Goal: Task Accomplishment & Management: Manage account settings

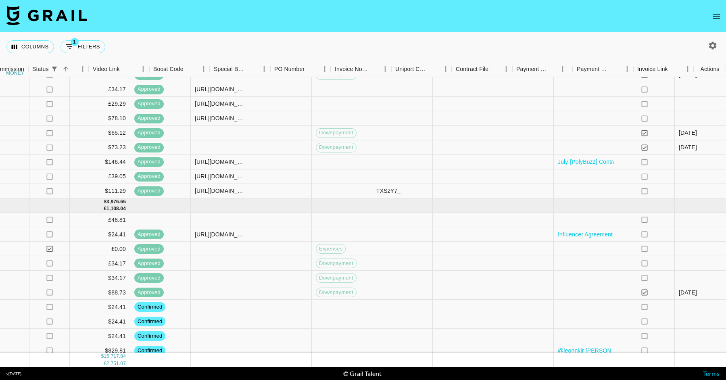
scroll to position [1229, 845]
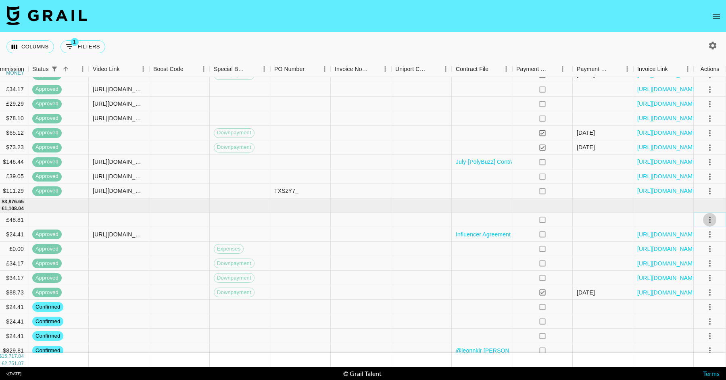
click at [712, 218] on icon "select merge strategy" at bounding box center [710, 220] width 10 height 10
click at [695, 232] on li "Confirm" at bounding box center [700, 237] width 52 height 15
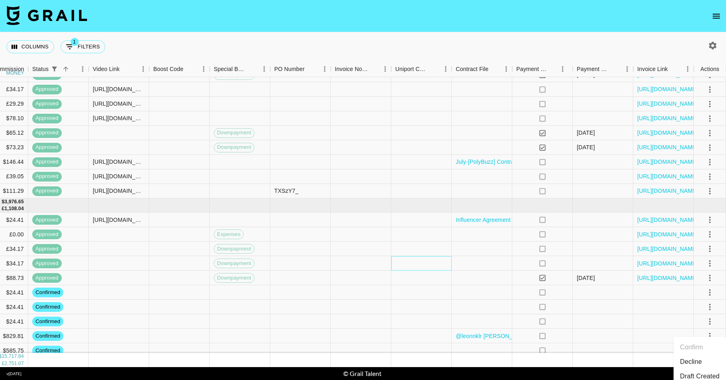
click at [447, 266] on div at bounding box center [421, 263] width 61 height 15
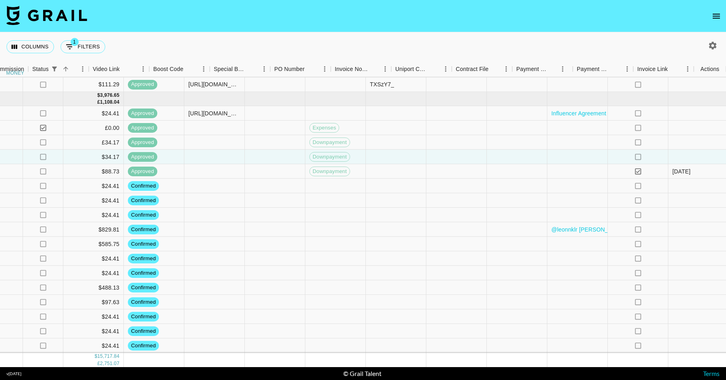
scroll to position [1335, 845]
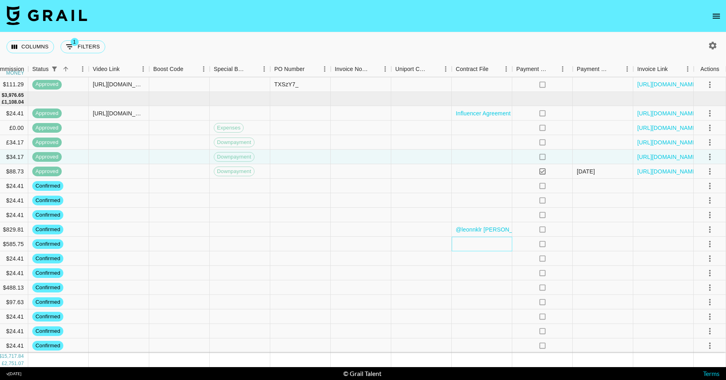
click at [495, 239] on div at bounding box center [482, 244] width 61 height 15
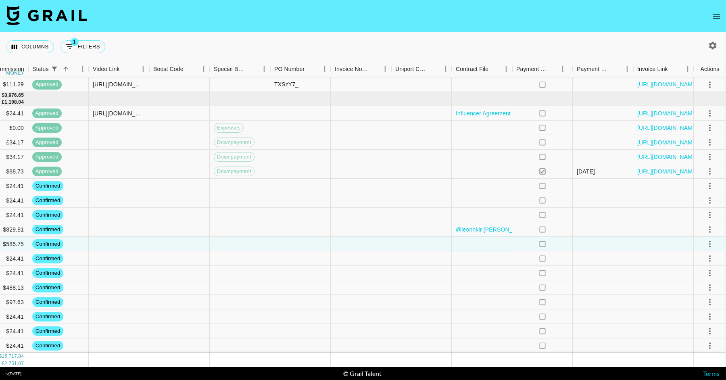
click at [495, 239] on div at bounding box center [482, 244] width 61 height 15
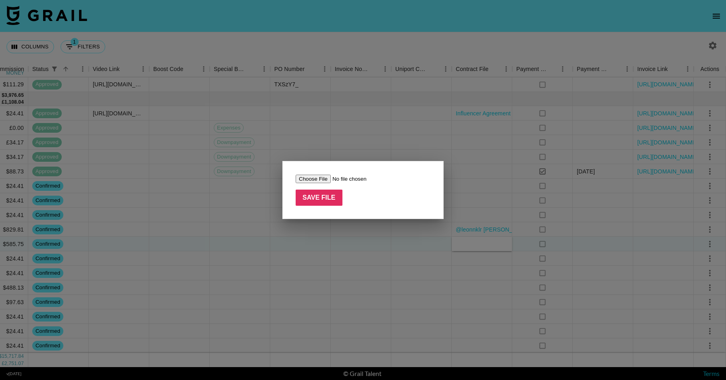
click at [323, 179] on input "file" at bounding box center [347, 179] width 102 height 8
type input "C:\fakepath\Sam Monica Patterson x Bloom Colostrum IG Aug 2025.docx"
click at [327, 194] on input "Save File" at bounding box center [319, 198] width 47 height 16
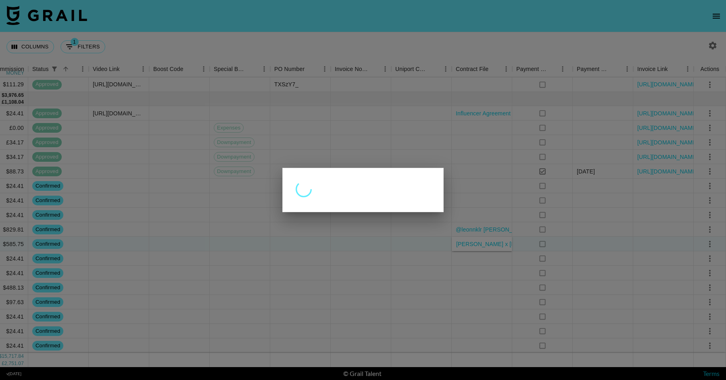
click at [355, 269] on div at bounding box center [363, 190] width 726 height 380
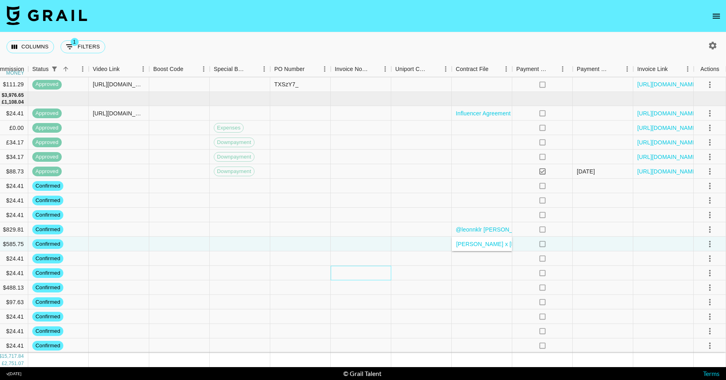
click at [355, 269] on div at bounding box center [361, 273] width 61 height 15
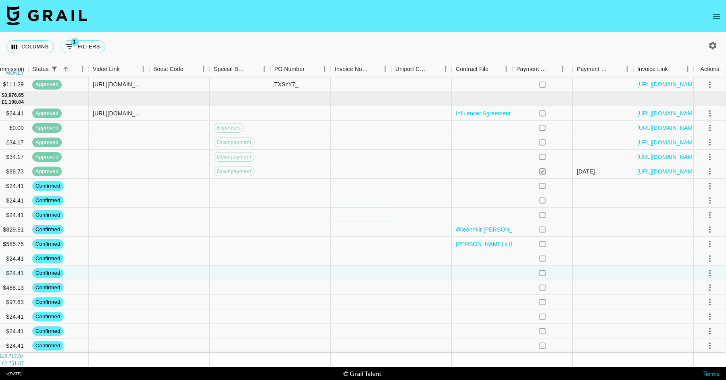
click at [353, 215] on div at bounding box center [361, 215] width 61 height 15
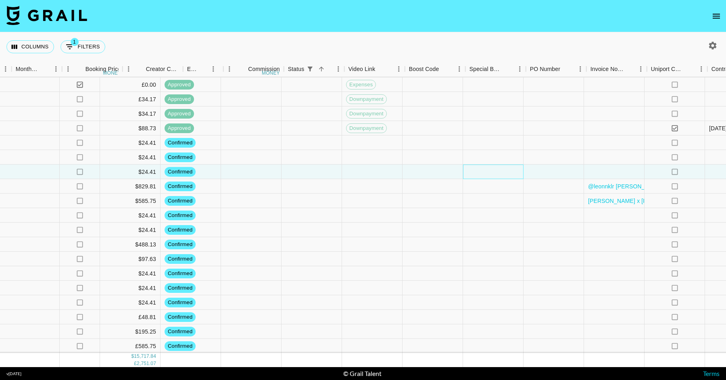
scroll to position [1379, 845]
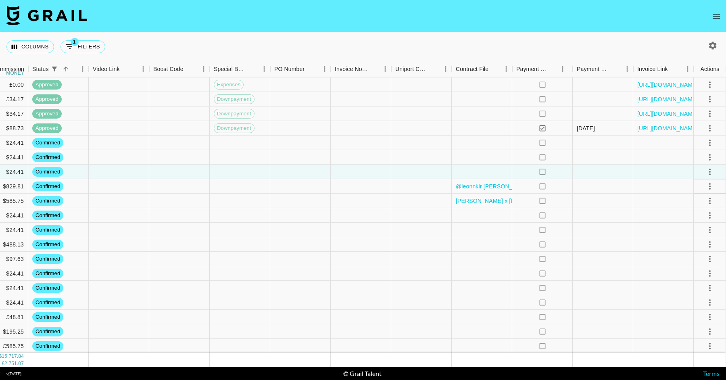
click at [709, 187] on icon "select merge strategy" at bounding box center [710, 187] width 10 height 10
click at [703, 233] on li "Draft Created" at bounding box center [700, 232] width 52 height 15
click at [387, 268] on div at bounding box center [361, 273] width 61 height 15
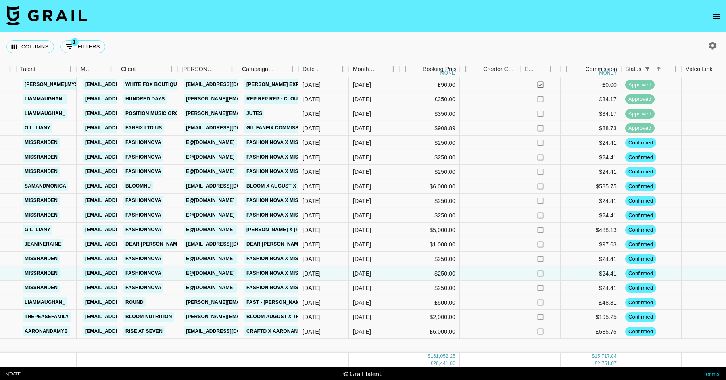
scroll to position [1275, 252]
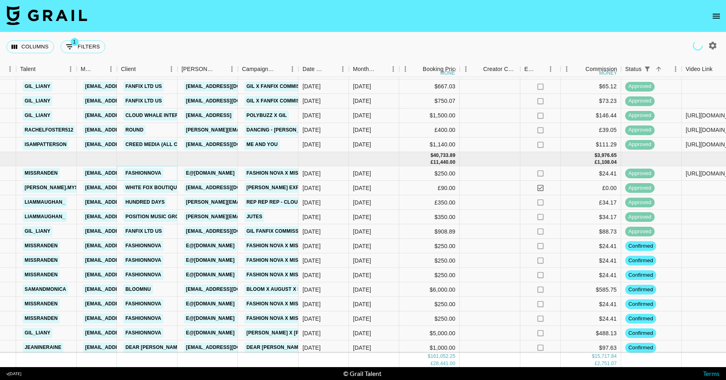
click at [143, 176] on link "Fashionnova" at bounding box center [143, 173] width 40 height 10
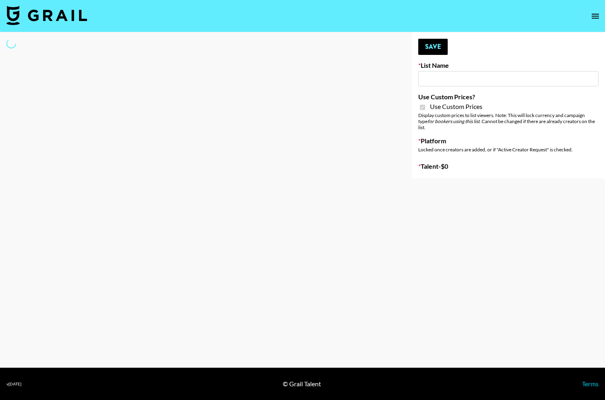
type input "Some By Mi (8th Aug)"
checkbox input "true"
select select "Brand"
type input "Solitaire Harverst ([DATE])"
checkbox input "true"
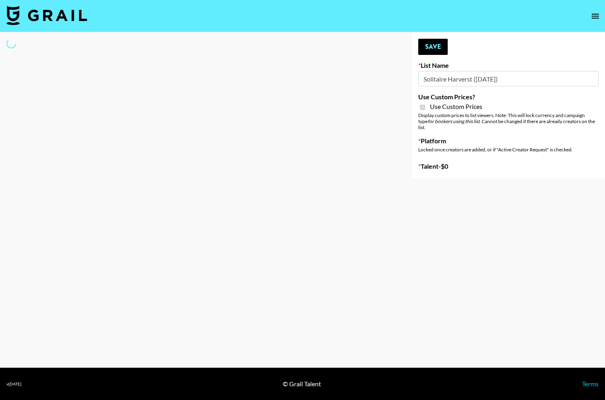
select select "Brand"
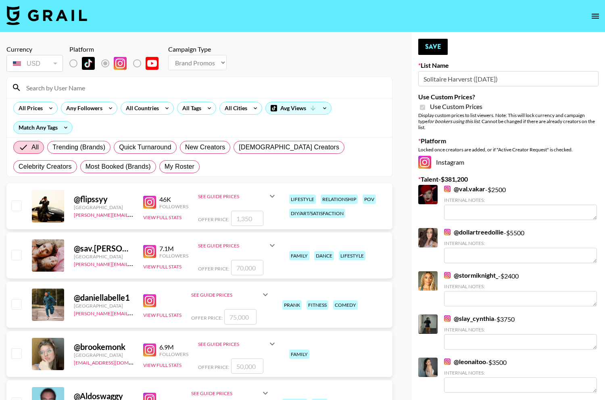
click at [94, 88] on input at bounding box center [204, 87] width 366 height 13
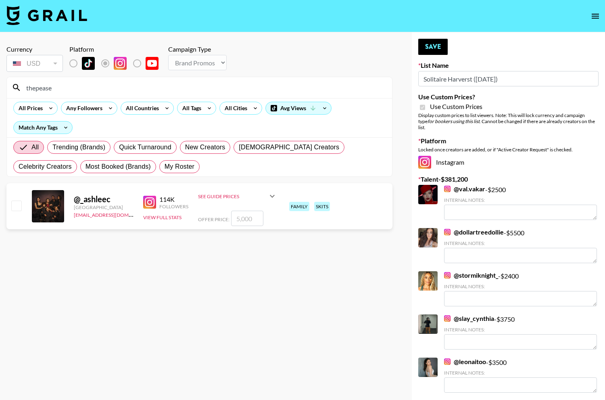
type input "thepease"
click at [17, 207] on input "checkbox" at bounding box center [16, 206] width 10 height 10
checkbox input "true"
type input "5000"
click at [77, 86] on input "thepease" at bounding box center [204, 87] width 366 height 13
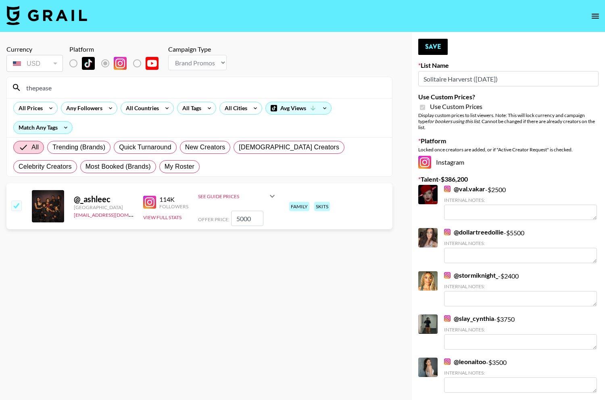
click at [77, 86] on input "thepease" at bounding box center [204, 87] width 366 height 13
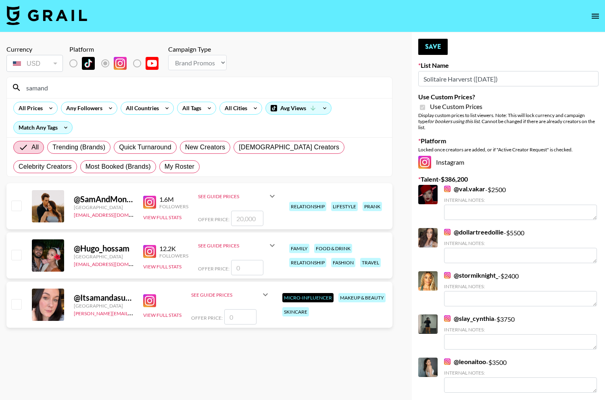
type input "samand"
click at [21, 206] on input "checkbox" at bounding box center [16, 206] width 10 height 10
checkbox input "true"
type input "20000"
click at [86, 88] on input "samand" at bounding box center [204, 87] width 366 height 13
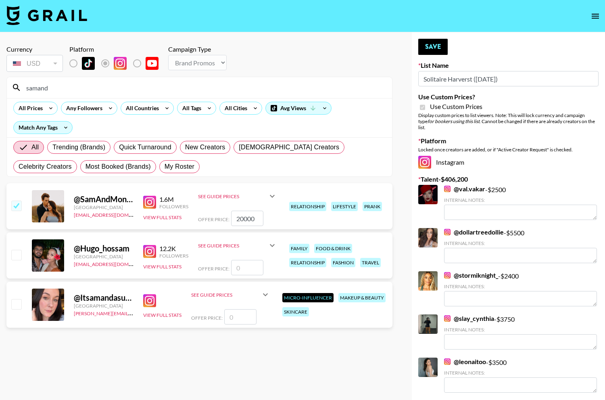
click at [86, 88] on input "samand" at bounding box center [204, 87] width 366 height 13
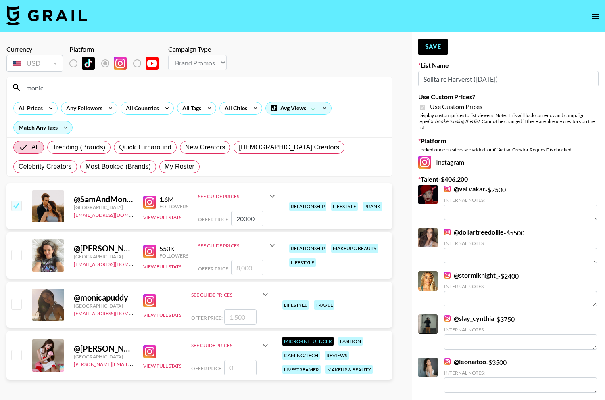
type input "monic"
click at [17, 257] on input "checkbox" at bounding box center [16, 255] width 10 height 10
checkbox input "true"
type input "8000"
click at [90, 90] on input "monic" at bounding box center [204, 87] width 366 height 13
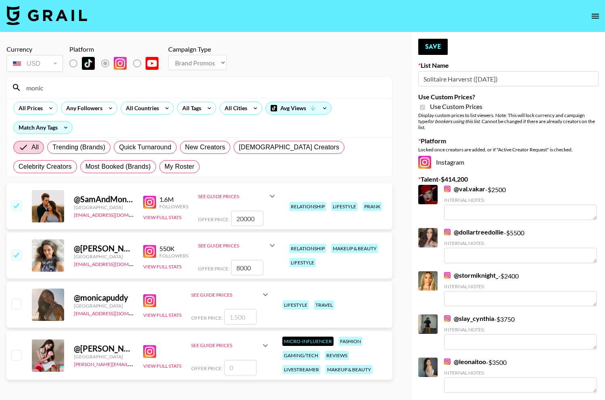
click at [90, 90] on input "monic" at bounding box center [204, 87] width 366 height 13
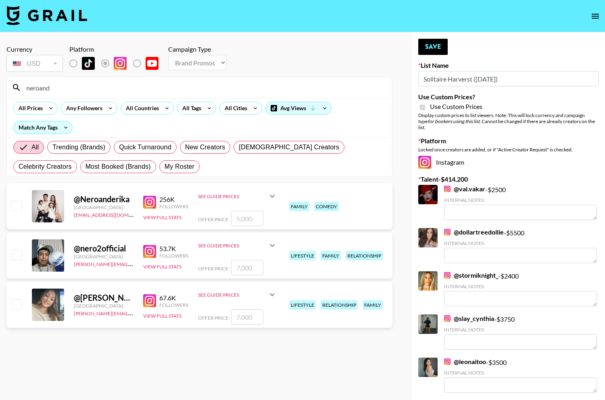
type input "neroand"
click at [238, 222] on input "number" at bounding box center [247, 218] width 32 height 15
type input "7"
checkbox input "true"
type input "7500"
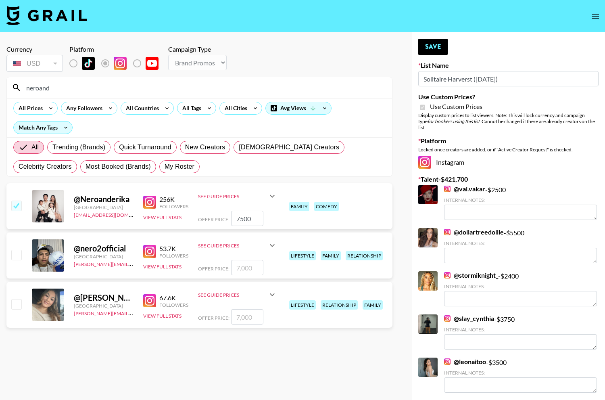
click at [129, 94] on div "neroand" at bounding box center [199, 87] width 385 height 21
click at [128, 89] on input "neroand" at bounding box center [204, 87] width 366 height 13
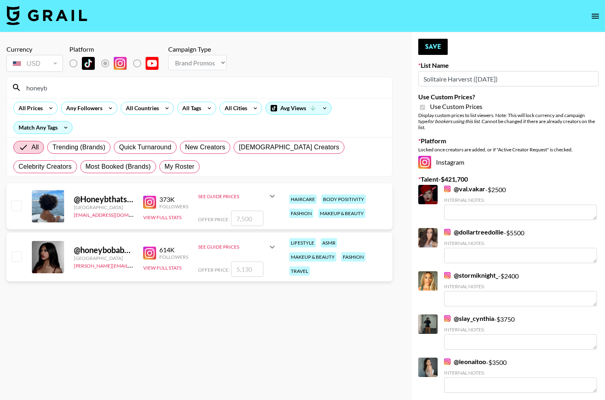
type input "honeyb"
click at [22, 205] on div at bounding box center [16, 206] width 13 height 14
click at [17, 203] on input "checkbox" at bounding box center [16, 206] width 10 height 10
checkbox input "true"
type input "7500"
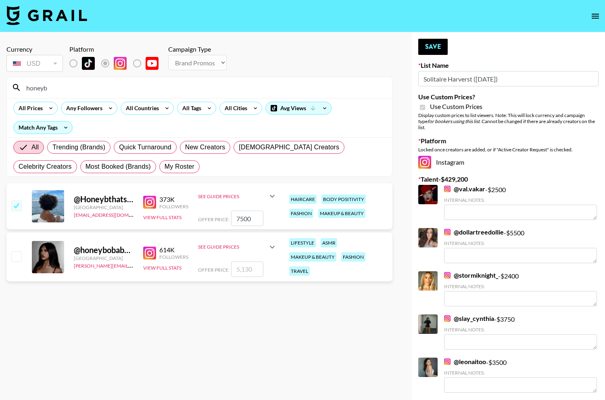
click at [427, 41] on button "Save" at bounding box center [433, 47] width 29 height 16
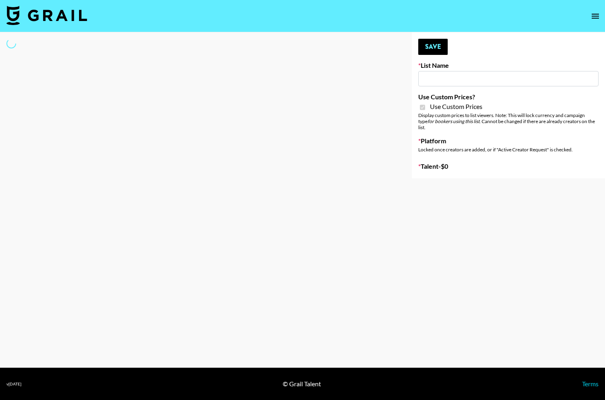
type input "Lip Liner Stain (8th Aug)"
checkbox input "true"
select select "Brand"
type input "Lip Liner Stain ([DATE])"
checkbox input "true"
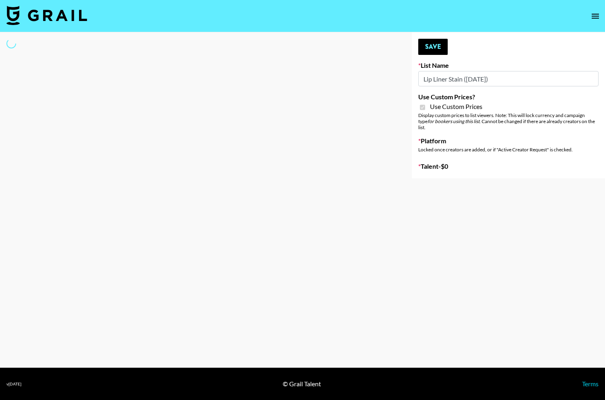
select select "Brand"
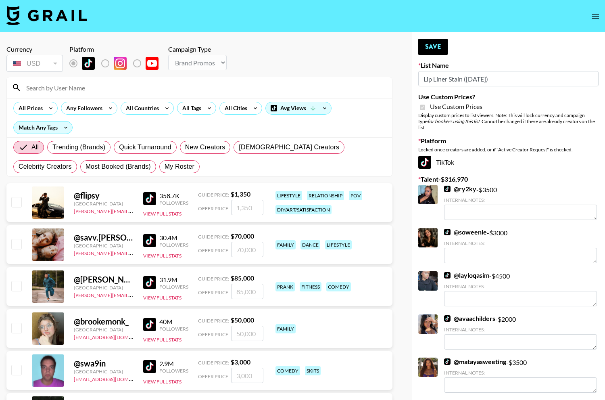
click at [155, 88] on input at bounding box center [204, 87] width 366 height 13
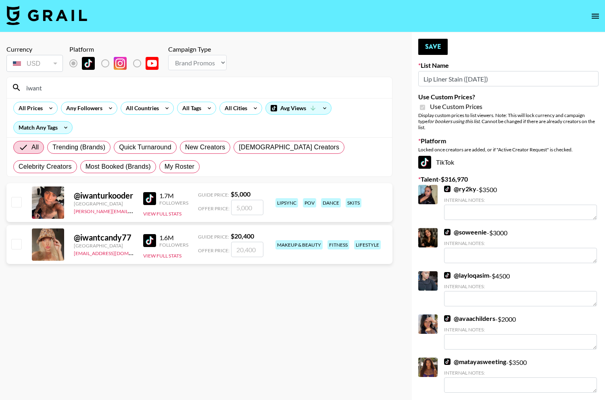
type input "iwant"
click at [16, 246] on input "checkbox" at bounding box center [16, 244] width 10 height 10
checkbox input "true"
type input "20400"
click at [434, 47] on button "Save" at bounding box center [433, 47] width 29 height 16
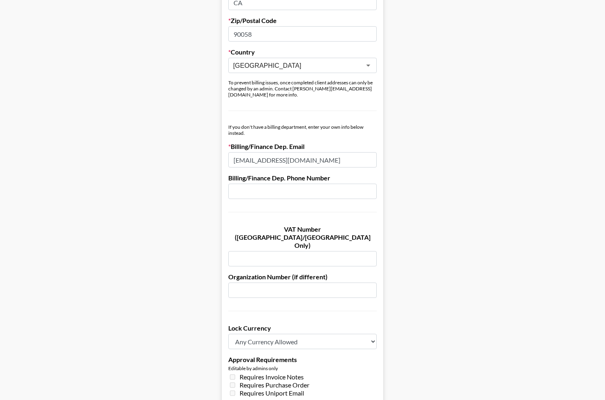
scroll to position [523, 0]
